Goal: Navigation & Orientation: Find specific page/section

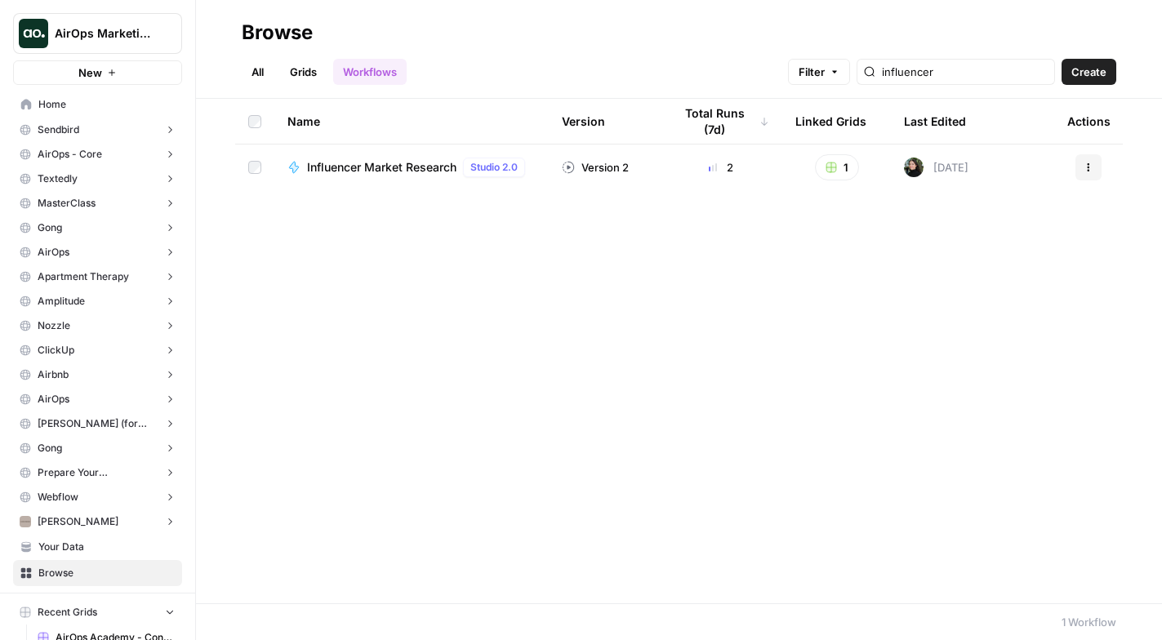
click at [144, 42] on button "AirOps Marketing" at bounding box center [97, 33] width 169 height 41
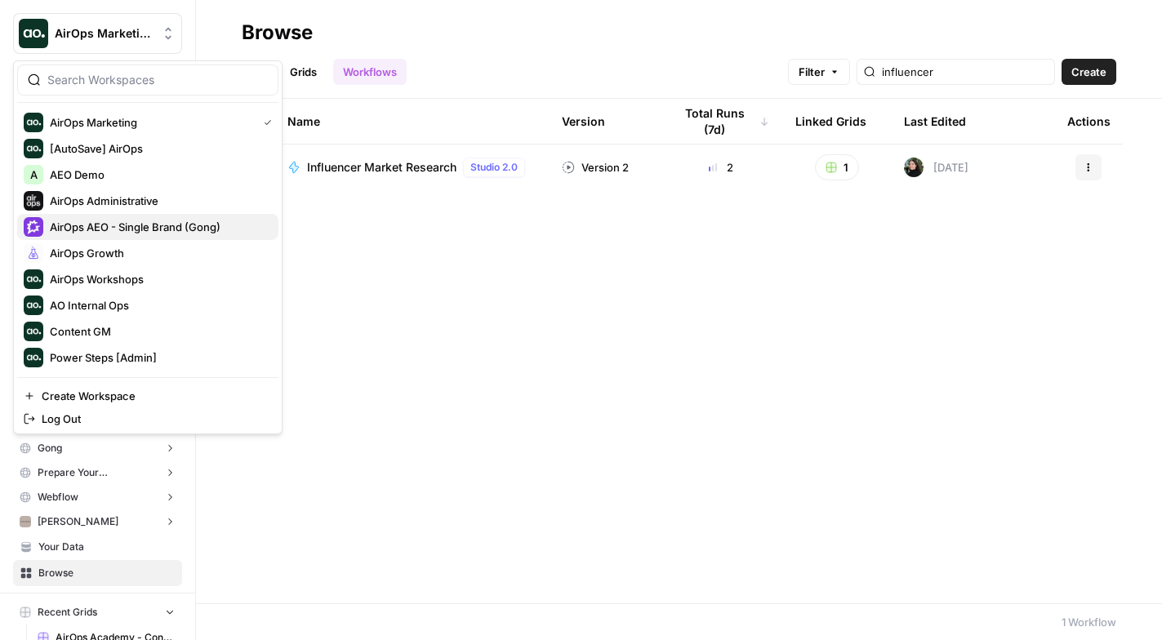
click at [178, 217] on div "AirOps AEO - Single Brand (Gong)" at bounding box center [148, 227] width 248 height 20
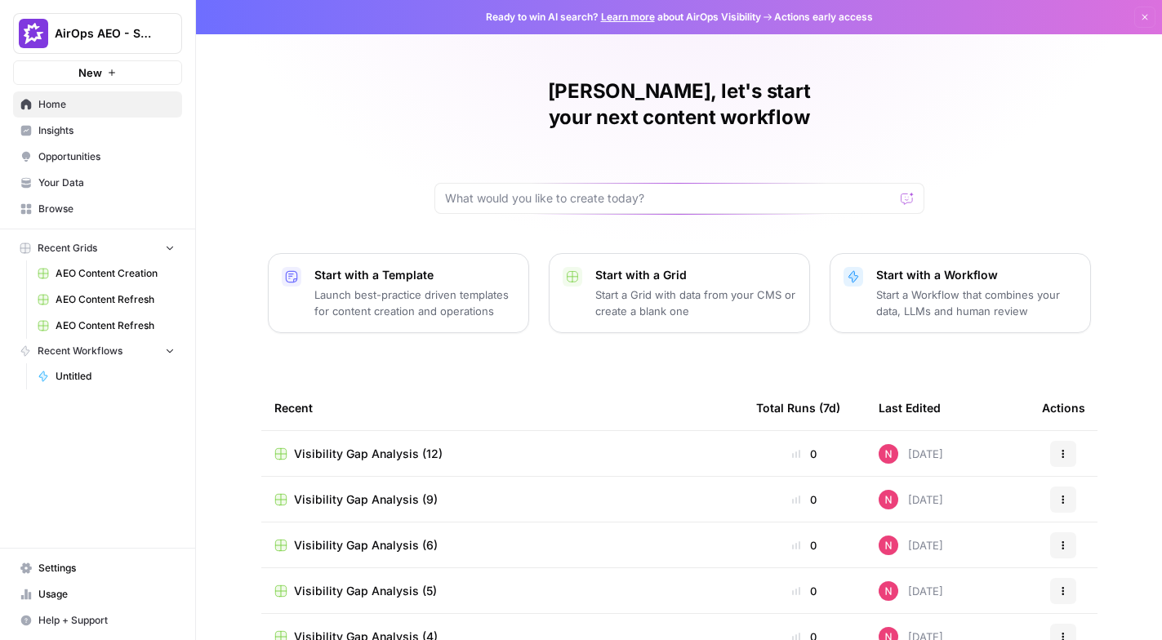
click at [69, 151] on span "Opportunities" at bounding box center [106, 156] width 136 height 15
